Goal: Task Accomplishment & Management: Use online tool/utility

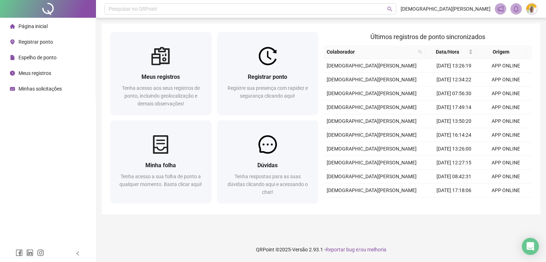
click at [37, 87] on span "Minhas solicitações" at bounding box center [39, 89] width 43 height 6
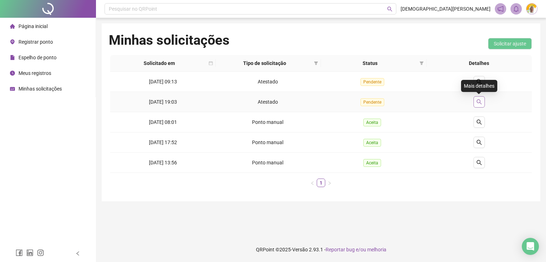
click at [479, 103] on icon "search" at bounding box center [479, 102] width 6 height 6
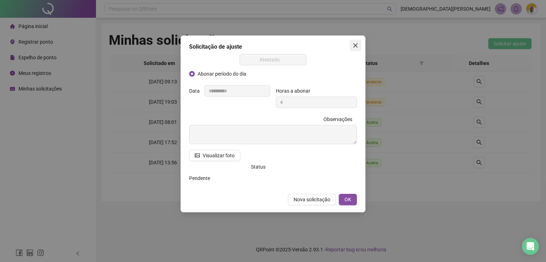
click at [354, 44] on icon "close" at bounding box center [355, 45] width 4 height 4
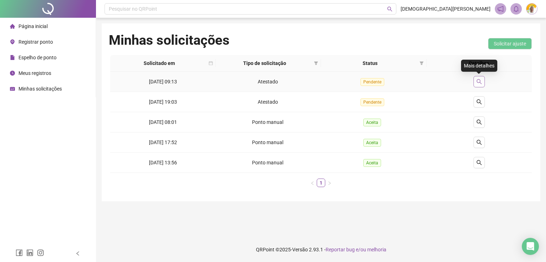
click at [481, 80] on icon "search" at bounding box center [479, 82] width 6 height 6
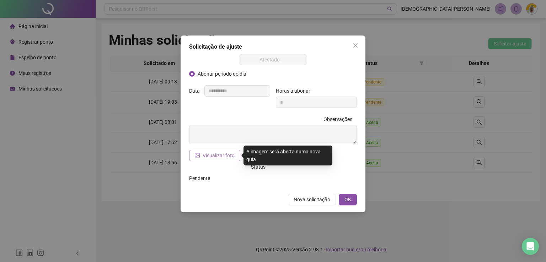
click at [214, 156] on span "Visualizar foto" at bounding box center [219, 156] width 32 height 8
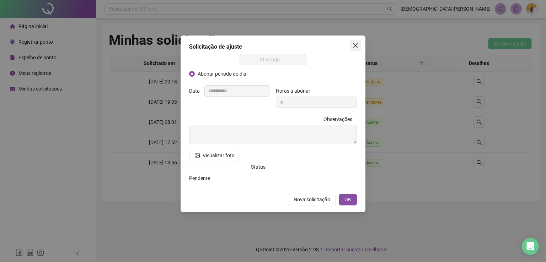
click at [356, 42] on button "Close" at bounding box center [355, 45] width 11 height 11
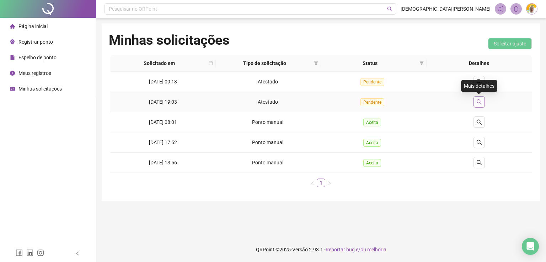
click at [482, 103] on icon "search" at bounding box center [479, 102] width 6 height 6
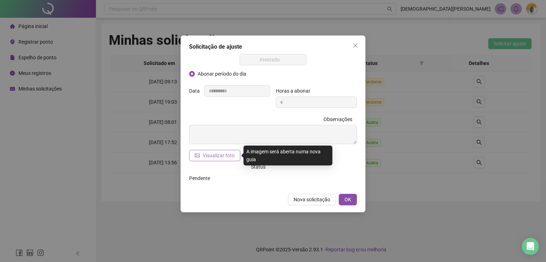
click at [210, 156] on span "Visualizar foto" at bounding box center [219, 156] width 32 height 8
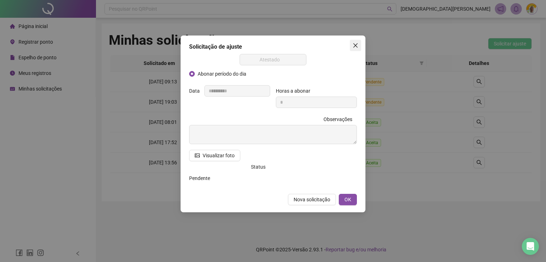
click at [354, 42] on button "Close" at bounding box center [355, 45] width 11 height 11
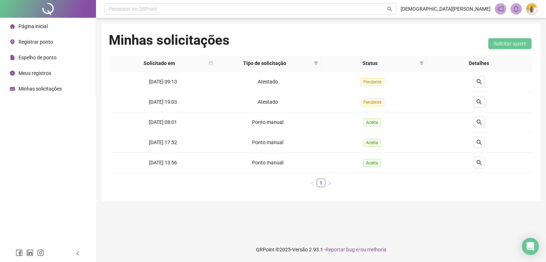
click at [27, 73] on span "Meus registros" at bounding box center [34, 73] width 33 height 6
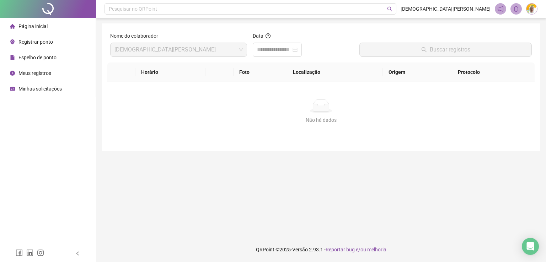
click at [37, 41] on span "Registrar ponto" at bounding box center [35, 42] width 34 height 6
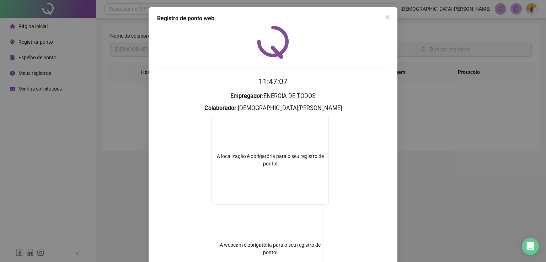
click at [74, 181] on div "Registro de ponto web 11:47:07 Empregador : ENERGIA DE TODOS Colaborador : CRIS…" at bounding box center [273, 131] width 546 height 262
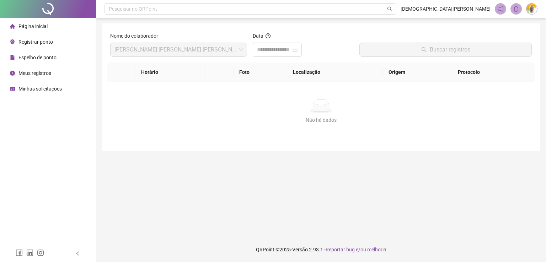
click at [33, 72] on span "Meus registros" at bounding box center [34, 73] width 33 height 6
click at [31, 86] on span "Minhas solicitações" at bounding box center [39, 89] width 43 height 6
